Goal: Task Accomplishment & Management: Manage account settings

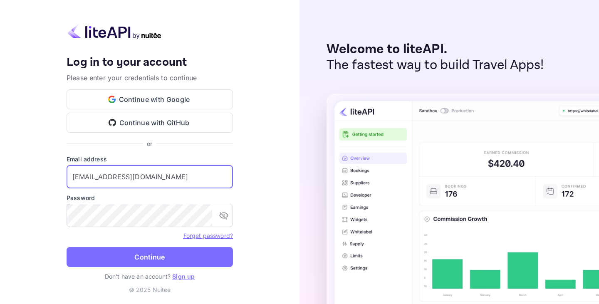
type input "[EMAIL_ADDRESS][DOMAIN_NAME]"
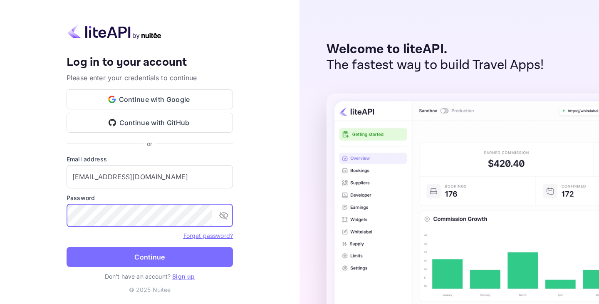
click at [67, 247] on button "Continue" at bounding box center [150, 257] width 166 height 20
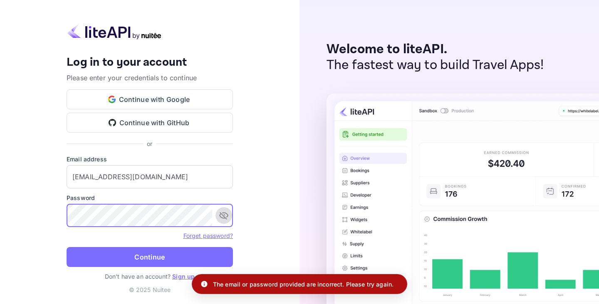
click at [231, 219] on button "toggle password visibility" at bounding box center [223, 215] width 17 height 17
click at [67, 247] on button "Continue" at bounding box center [150, 257] width 166 height 20
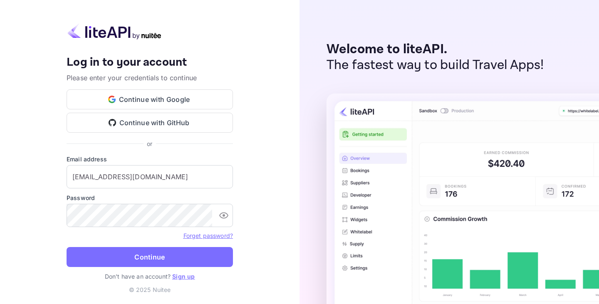
click at [262, 279] on div "Your account has been created successfully, a confirmation link has been sent t…" at bounding box center [149, 152] width 299 height 304
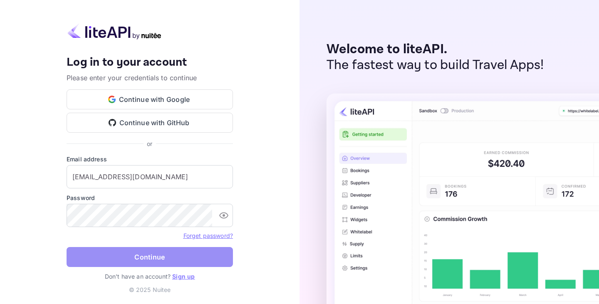
click at [170, 255] on button "Continue" at bounding box center [150, 257] width 166 height 20
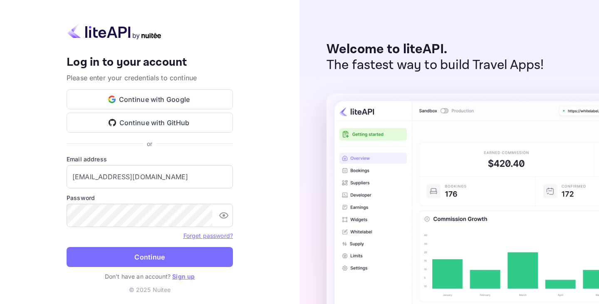
click at [215, 235] on link "Forget password?" at bounding box center [207, 235] width 49 height 7
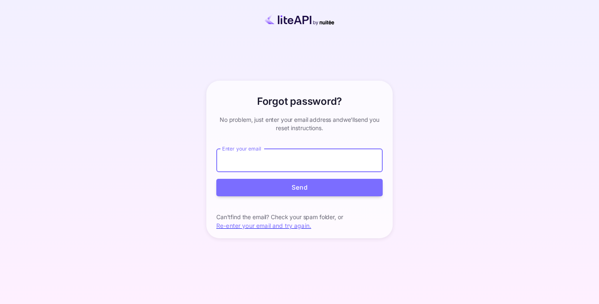
click at [273, 162] on input "Enter your email" at bounding box center [299, 160] width 166 height 23
type input "leyla@nuitee.com"
click at [300, 187] on button "Send" at bounding box center [299, 188] width 166 height 18
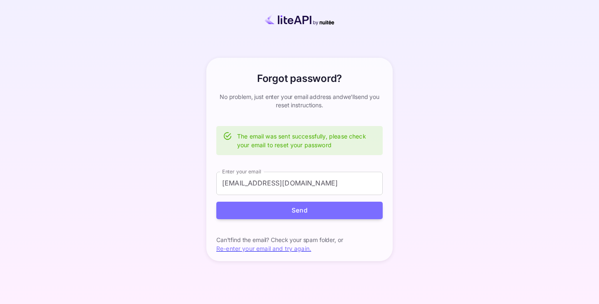
click at [51, 176] on div "Forgot password? your account has been created successfully, a confirmation lin…" at bounding box center [299, 159] width 525 height 268
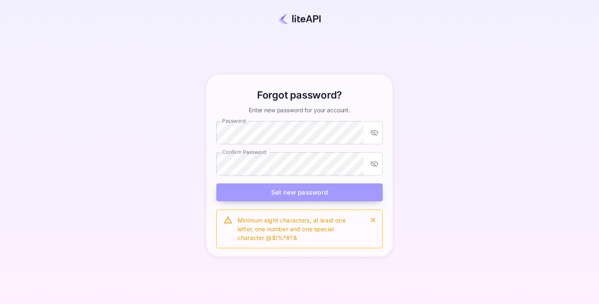
click at [243, 196] on button "Set new password" at bounding box center [299, 192] width 166 height 18
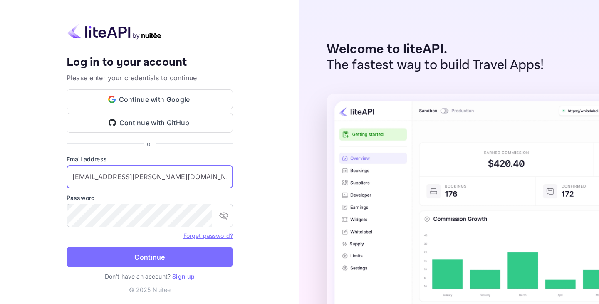
click at [126, 174] on input "y.kari+nuitee@nuitee.com" at bounding box center [150, 176] width 166 height 23
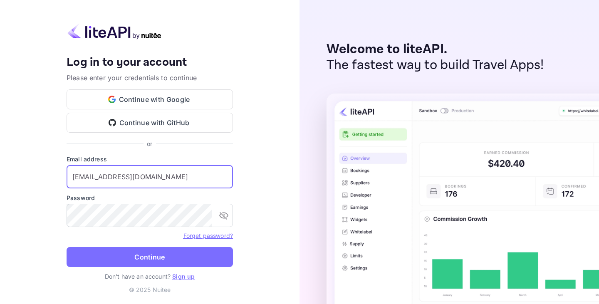
type input "leyla@nuitee.com"
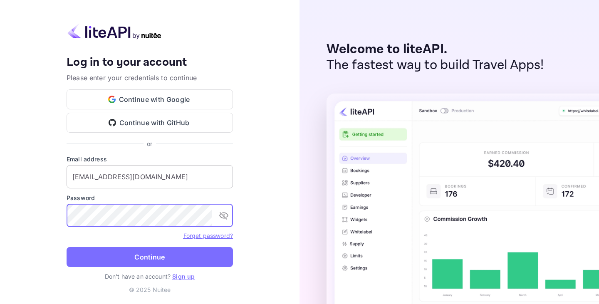
click at [67, 247] on button "Continue" at bounding box center [150, 257] width 166 height 20
click at [226, 217] on icon "toggle password visibility" at bounding box center [224, 215] width 10 height 10
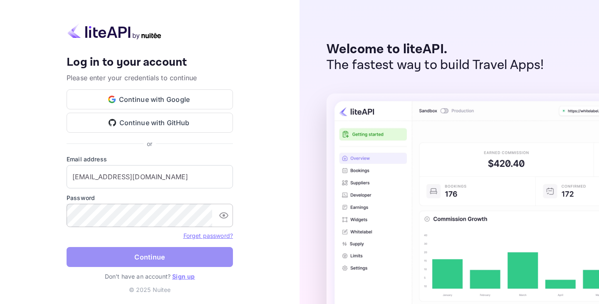
click at [213, 252] on button "Continue" at bounding box center [150, 257] width 166 height 20
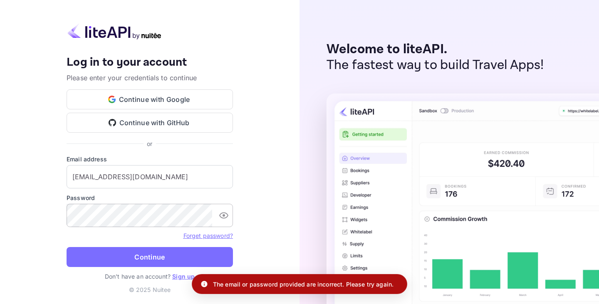
click at [215, 238] on link "Forget password?" at bounding box center [207, 235] width 49 height 7
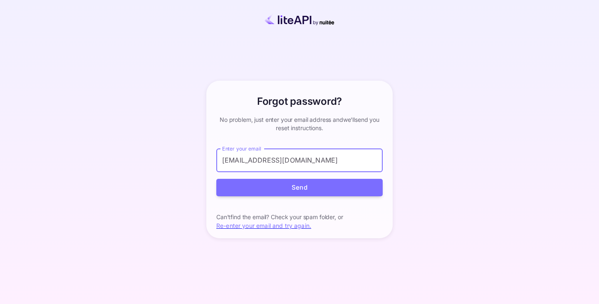
type input "leyla@nuitee.com"
click at [216, 179] on button "Send" at bounding box center [299, 188] width 166 height 18
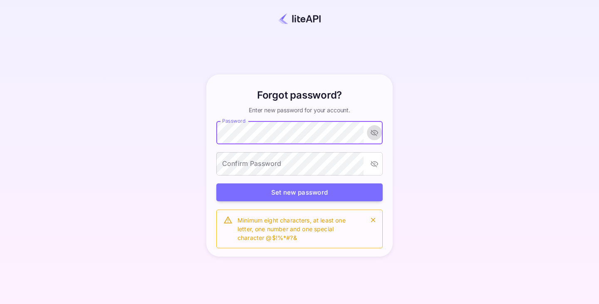
click at [377, 130] on icon "toggle password visibility" at bounding box center [374, 132] width 8 height 8
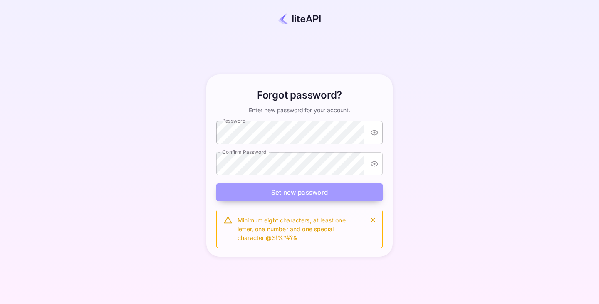
click at [249, 190] on button "Set new password" at bounding box center [299, 192] width 166 height 18
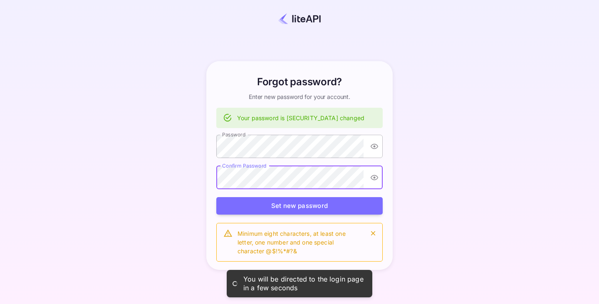
click at [200, 182] on div "Forgot password? Enter new password for your account. Your password is successf…" at bounding box center [299, 165] width 525 height 256
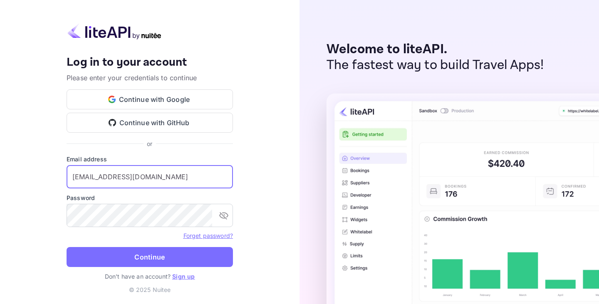
type input "[EMAIL_ADDRESS][DOMAIN_NAME]"
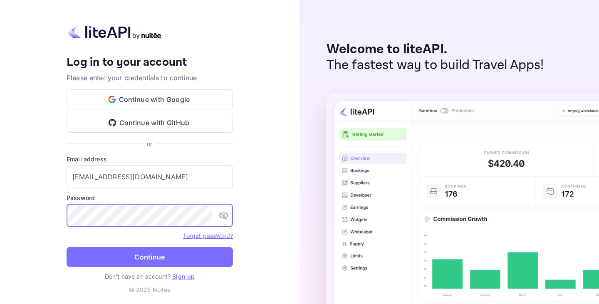
click at [67, 247] on button "Continue" at bounding box center [150, 257] width 166 height 20
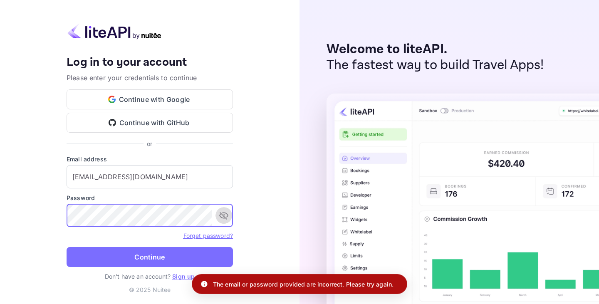
click at [227, 218] on icon "toggle password visibility" at bounding box center [224, 215] width 10 height 10
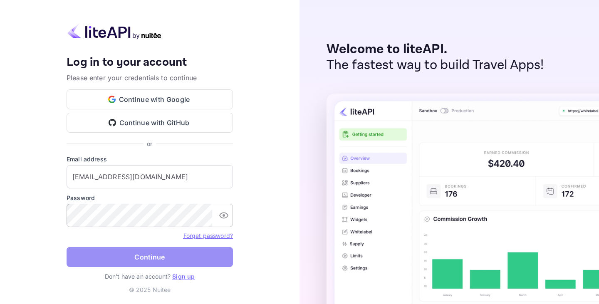
click at [149, 258] on button "Continue" at bounding box center [150, 257] width 166 height 20
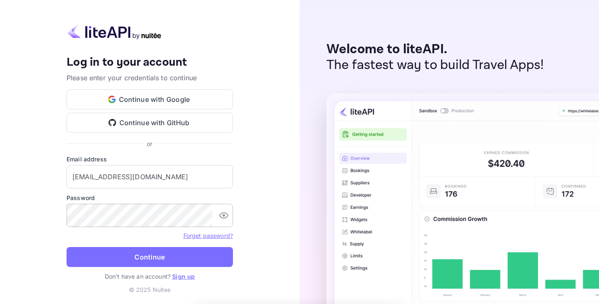
click at [23, 107] on div "Your account has been created successfully, a confirmation link has been sent t…" at bounding box center [149, 152] width 299 height 304
